Goal: Information Seeking & Learning: Learn about a topic

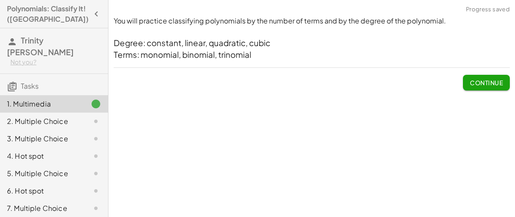
click at [465, 81] on button "Continue" at bounding box center [486, 83] width 47 height 16
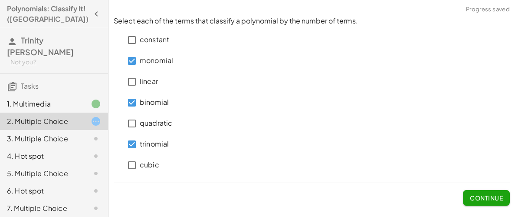
click at [472, 196] on span "Continue" at bounding box center [486, 198] width 33 height 8
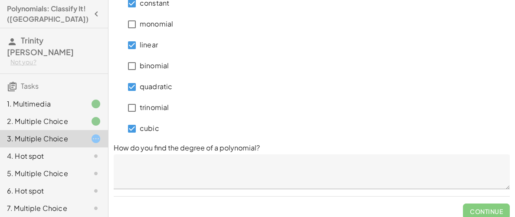
scroll to position [25, 0]
click at [189, 165] on textarea at bounding box center [312, 172] width 396 height 35
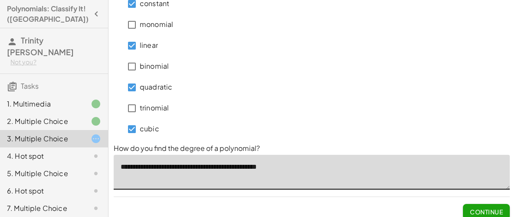
type textarea "**********"
click at [474, 206] on button "Continue" at bounding box center [486, 212] width 47 height 16
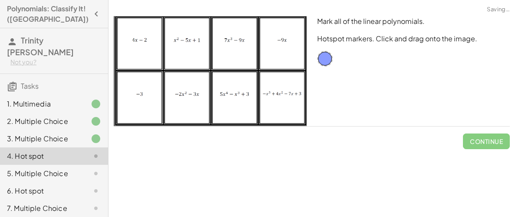
scroll to position [0, 0]
drag, startPoint x: 326, startPoint y: 56, endPoint x: 287, endPoint y: 43, distance: 40.8
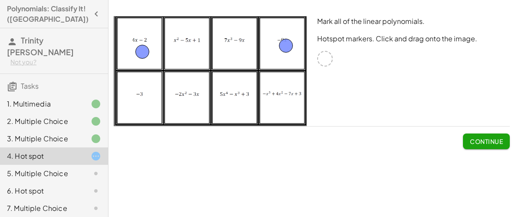
drag, startPoint x: 322, startPoint y: 56, endPoint x: 139, endPoint y: 49, distance: 182.9
click at [492, 140] on span "Continue" at bounding box center [486, 141] width 33 height 8
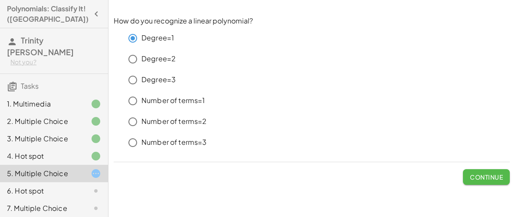
click at [479, 175] on span "Continue" at bounding box center [486, 177] width 33 height 8
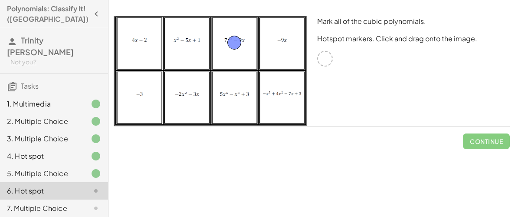
drag, startPoint x: 326, startPoint y: 55, endPoint x: 236, endPoint y: 39, distance: 91.8
drag, startPoint x: 320, startPoint y: 61, endPoint x: 281, endPoint y: 95, distance: 52.1
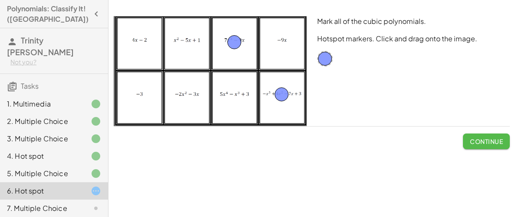
click at [478, 137] on span "Continue" at bounding box center [486, 141] width 33 height 8
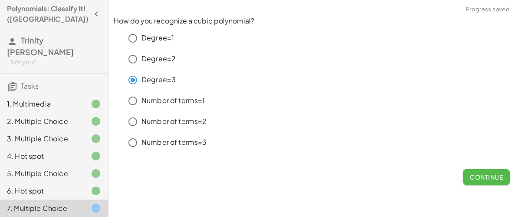
click at [492, 183] on button "Continue" at bounding box center [486, 177] width 47 height 16
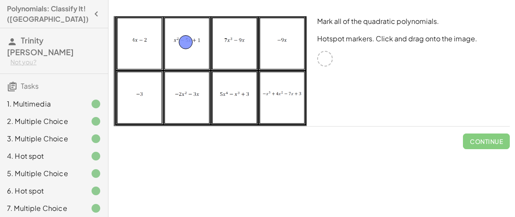
drag, startPoint x: 327, startPoint y: 59, endPoint x: 188, endPoint y: 43, distance: 139.8
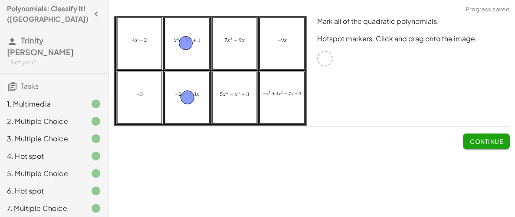
drag, startPoint x: 324, startPoint y: 60, endPoint x: 187, endPoint y: 99, distance: 142.6
click at [480, 147] on button "Continue" at bounding box center [486, 141] width 47 height 16
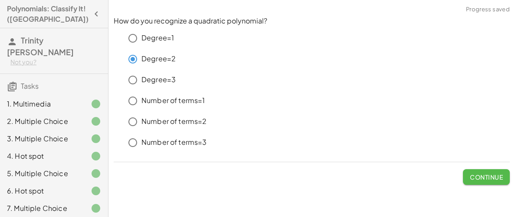
click at [478, 173] on span "Continue" at bounding box center [486, 177] width 33 height 8
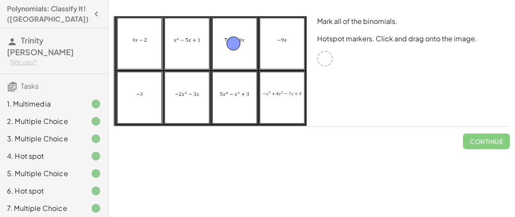
drag, startPoint x: 325, startPoint y: 57, endPoint x: 234, endPoint y: 42, distance: 92.0
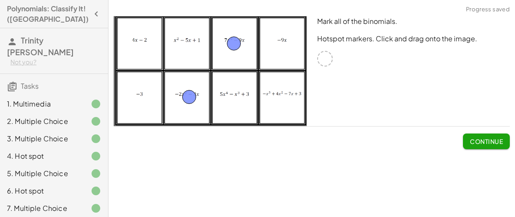
drag, startPoint x: 320, startPoint y: 58, endPoint x: 180, endPoint y: 98, distance: 145.7
drag, startPoint x: 324, startPoint y: 57, endPoint x: 137, endPoint y: 41, distance: 187.4
click at [482, 142] on span "Continue" at bounding box center [486, 141] width 33 height 8
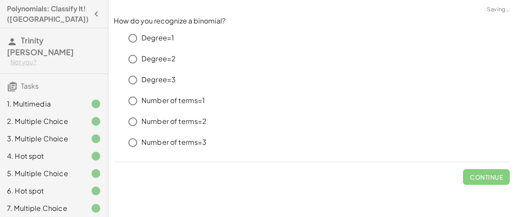
click at [195, 122] on p "Number of terms=2" at bounding box center [175, 121] width 66 height 10
click at [491, 182] on button "Continue" at bounding box center [486, 177] width 47 height 16
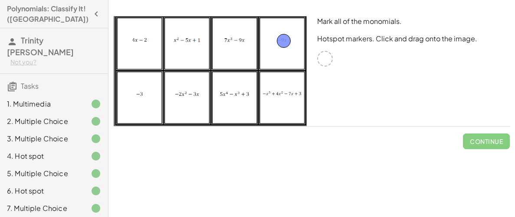
drag, startPoint x: 327, startPoint y: 56, endPoint x: 286, endPoint y: 38, distance: 44.5
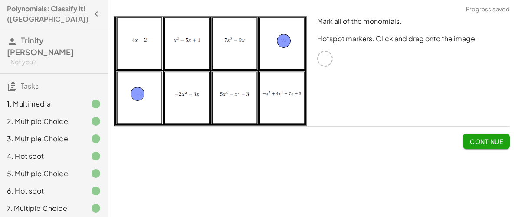
drag, startPoint x: 323, startPoint y: 61, endPoint x: 136, endPoint y: 96, distance: 190.4
click at [471, 145] on button "Continue" at bounding box center [486, 141] width 47 height 16
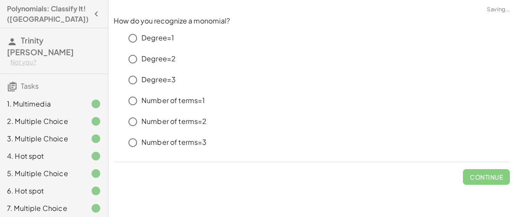
click at [189, 102] on p "Number of terms=1" at bounding box center [174, 101] width 64 height 10
click at [476, 177] on span "Continue" at bounding box center [486, 177] width 33 height 8
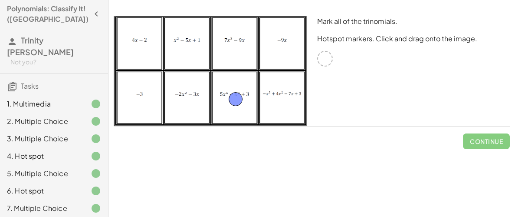
drag, startPoint x: 329, startPoint y: 61, endPoint x: 239, endPoint y: 102, distance: 98.1
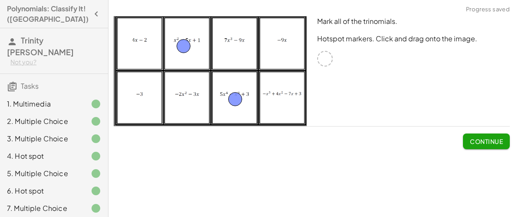
drag, startPoint x: 323, startPoint y: 57, endPoint x: 182, endPoint y: 45, distance: 141.7
click at [481, 146] on button "Continue" at bounding box center [486, 141] width 47 height 16
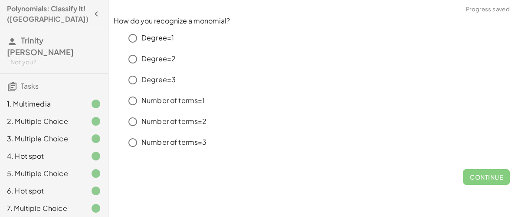
click at [191, 142] on p "Number of terms=3" at bounding box center [175, 142] width 66 height 10
click at [188, 102] on p "Number of terms=1" at bounding box center [174, 101] width 64 height 10
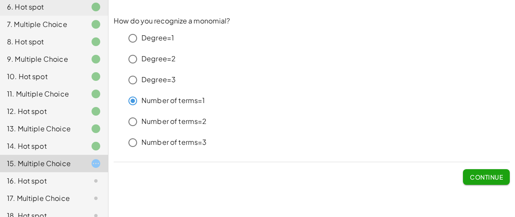
scroll to position [184, 0]
click at [83, 123] on div at bounding box center [89, 128] width 24 height 10
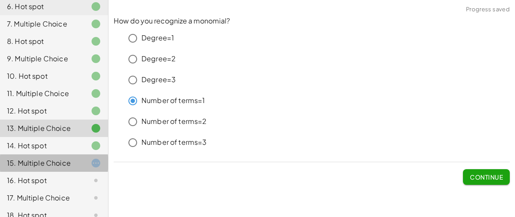
click at [95, 158] on icon at bounding box center [96, 163] width 10 height 10
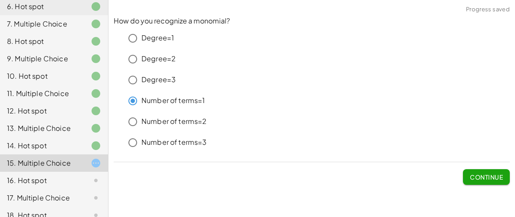
click at [78, 123] on div at bounding box center [89, 128] width 24 height 10
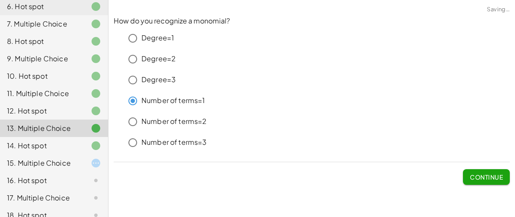
click at [86, 158] on div at bounding box center [89, 163] width 24 height 10
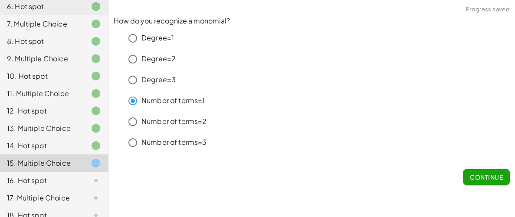
click at [492, 178] on span "Continue" at bounding box center [486, 177] width 33 height 8
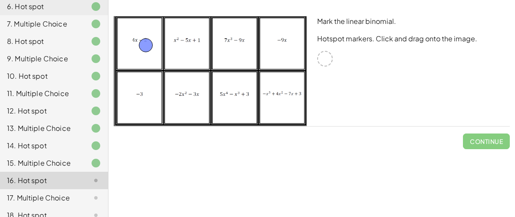
drag, startPoint x: 329, startPoint y: 60, endPoint x: 150, endPoint y: 48, distance: 179.3
click at [480, 139] on span "Continue" at bounding box center [486, 141] width 33 height 8
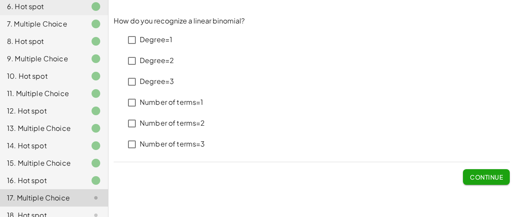
click at [151, 40] on p "Degree=1" at bounding box center [156, 40] width 33 height 10
click at [184, 127] on p "Number of terms=2" at bounding box center [173, 123] width 66 height 10
click at [497, 175] on span "Continue" at bounding box center [486, 177] width 33 height 8
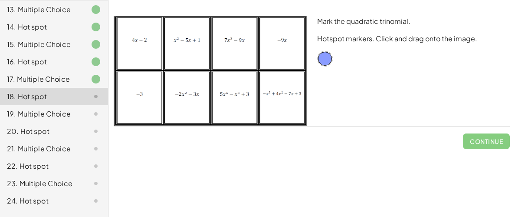
scroll to position [302, 0]
